Goal: Transaction & Acquisition: Purchase product/service

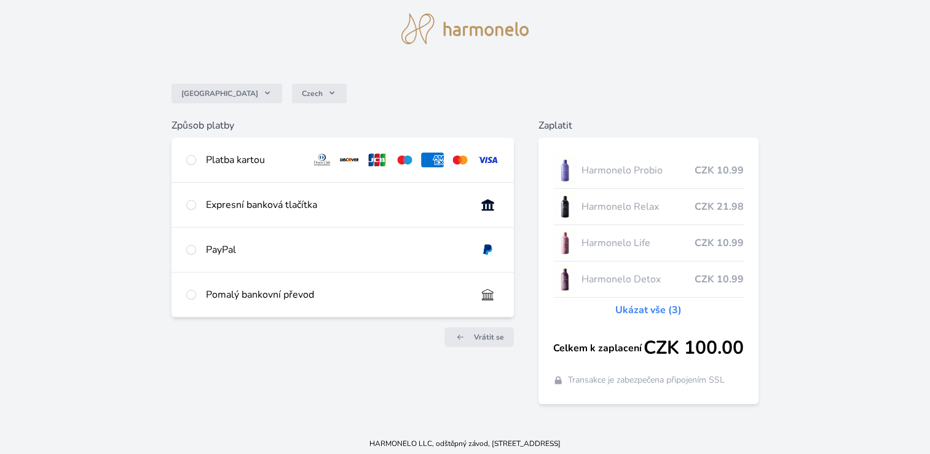
scroll to position [39, 0]
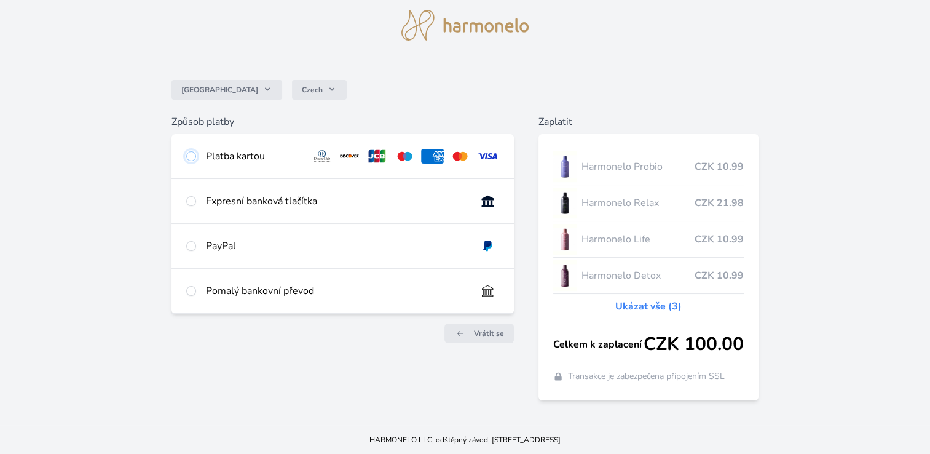
click at [191, 156] on input "radio" at bounding box center [191, 156] width 10 height 10
radio input "true"
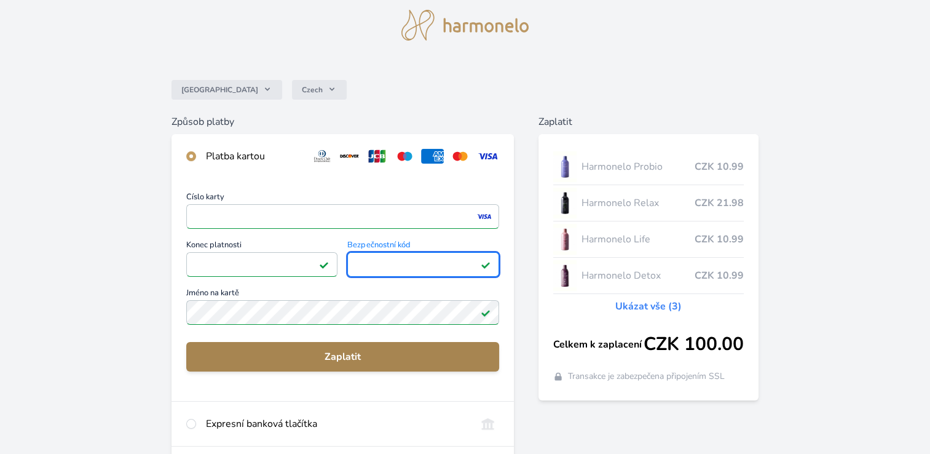
click at [345, 355] on span "Zaplatit" at bounding box center [342, 356] width 293 height 15
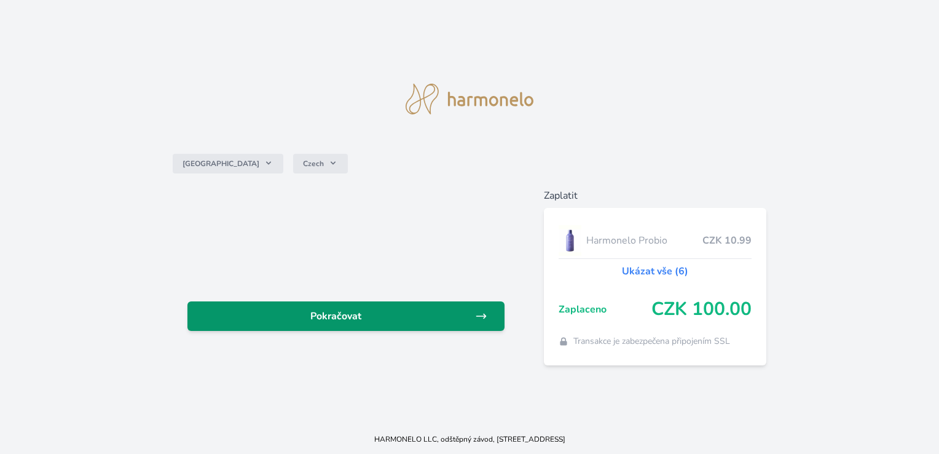
click at [353, 317] on span "Pokračovat" at bounding box center [335, 316] width 277 height 15
